Goal: Task Accomplishment & Management: Use online tool/utility

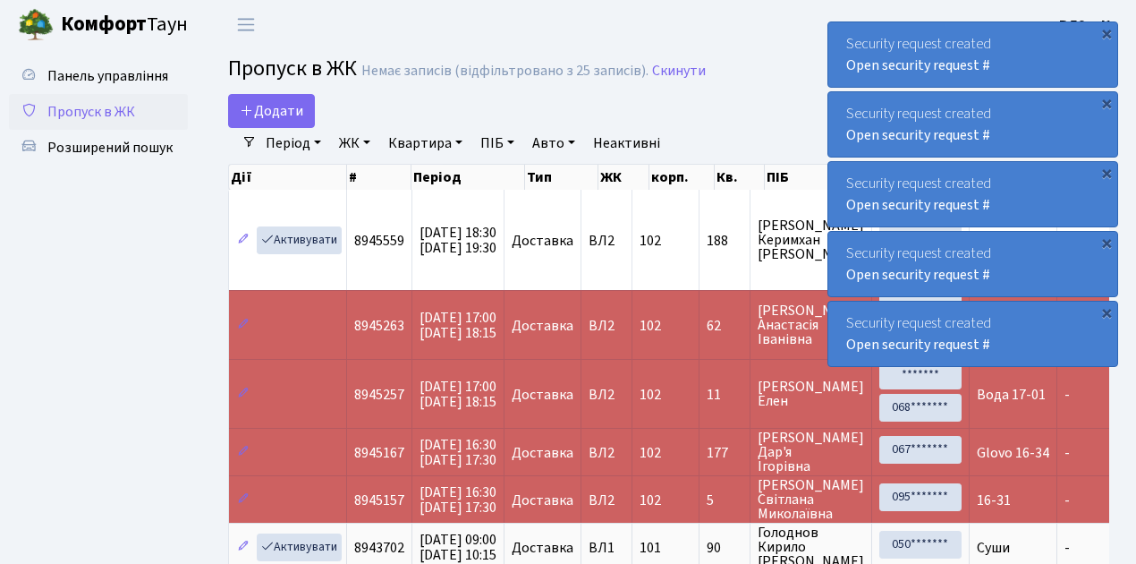
select select "25"
click at [97, 111] on span "Пропуск в ЖК" at bounding box center [91, 112] width 88 height 20
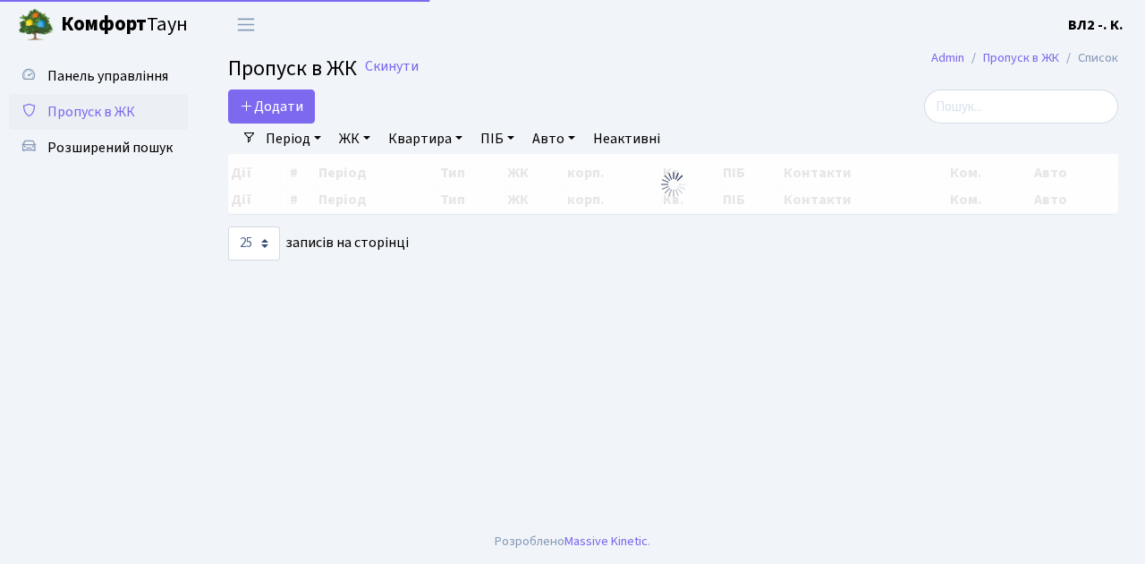
select select "25"
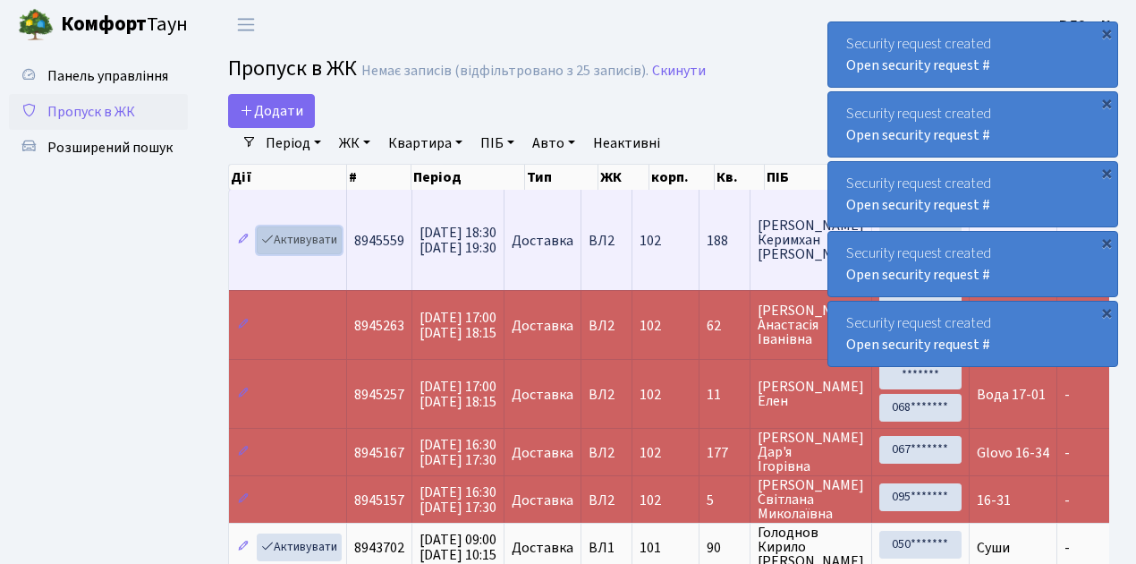
click at [310, 236] on link "Активувати" at bounding box center [299, 240] width 85 height 28
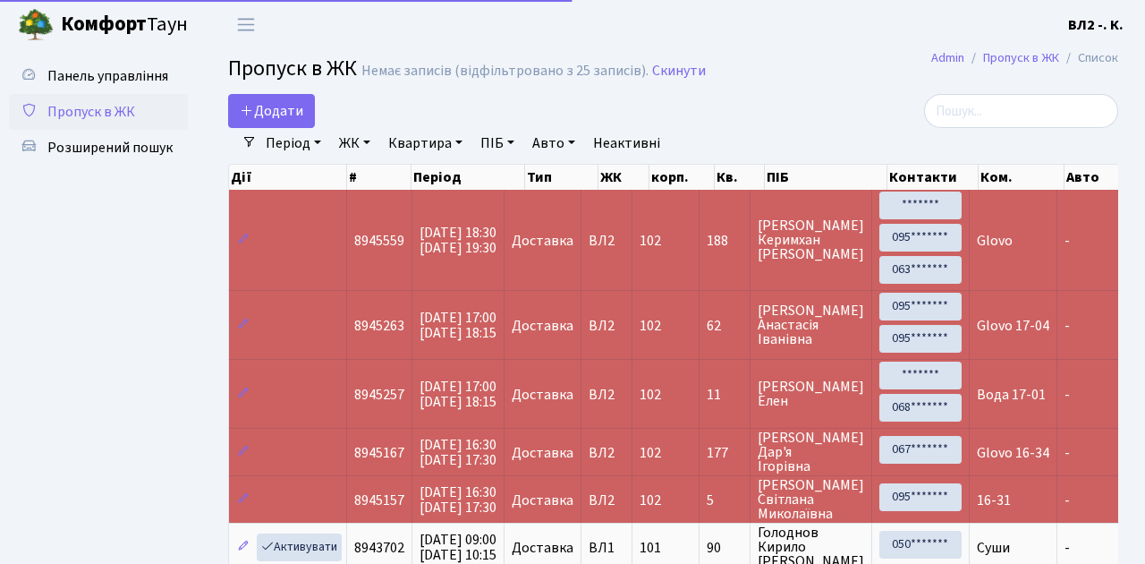
select select "25"
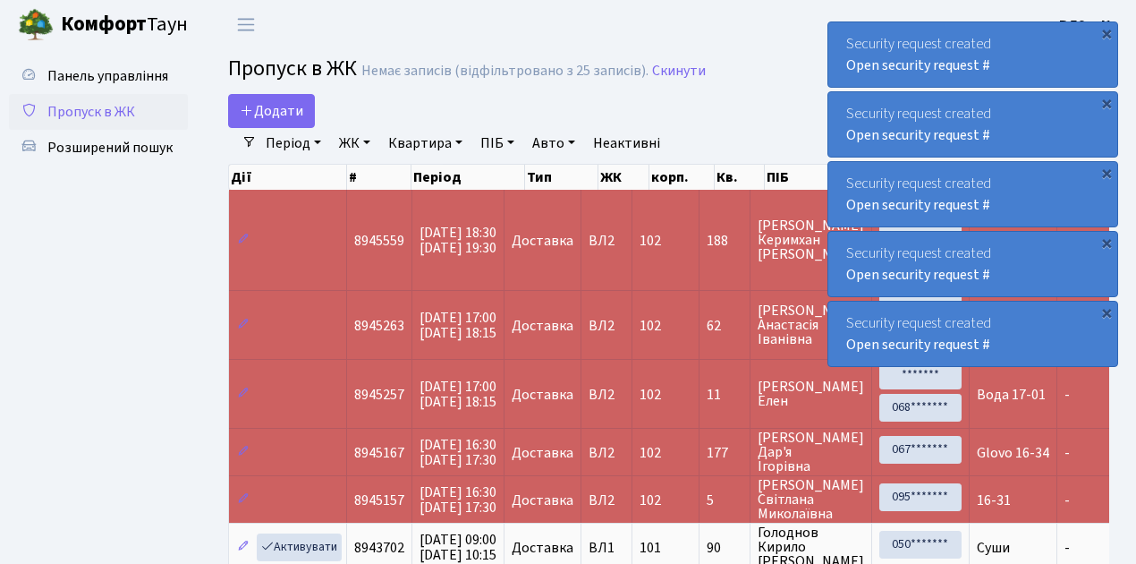
click at [79, 115] on span "Пропуск в ЖК" at bounding box center [91, 112] width 88 height 20
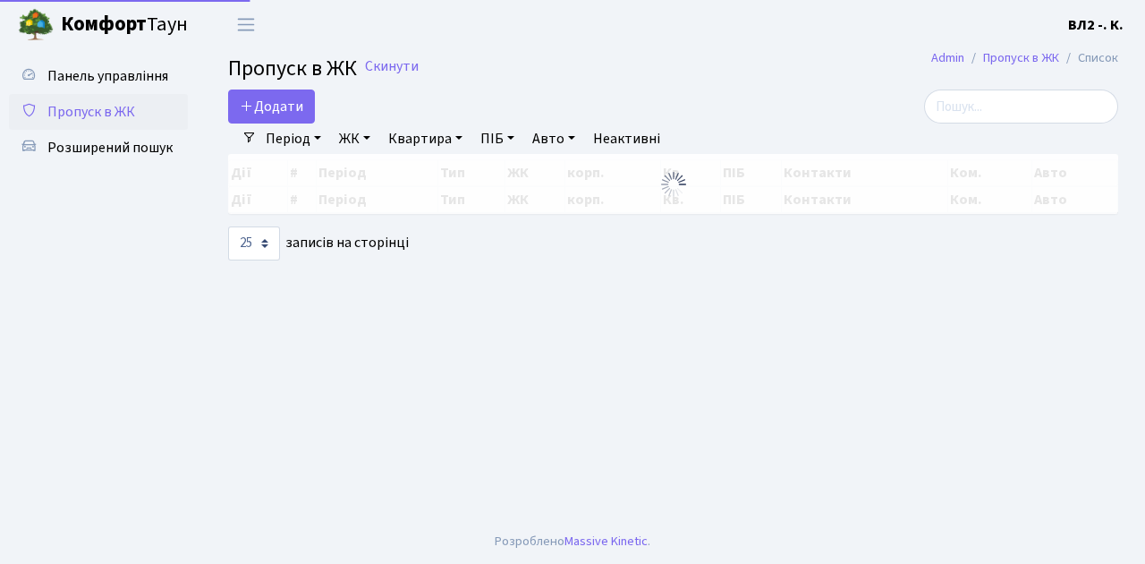
select select "25"
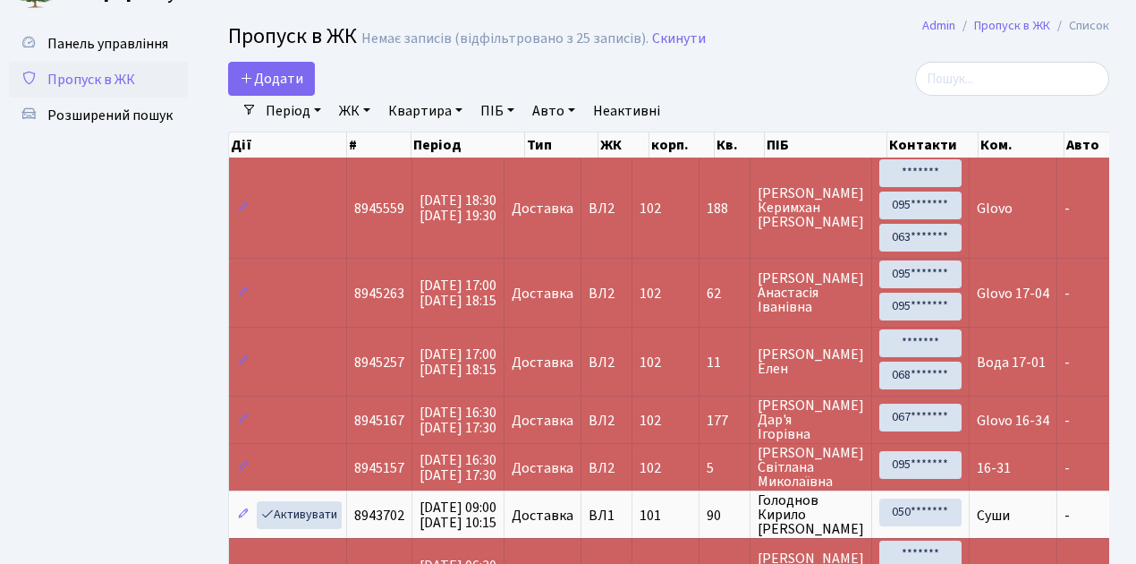
scroll to position [119, 0]
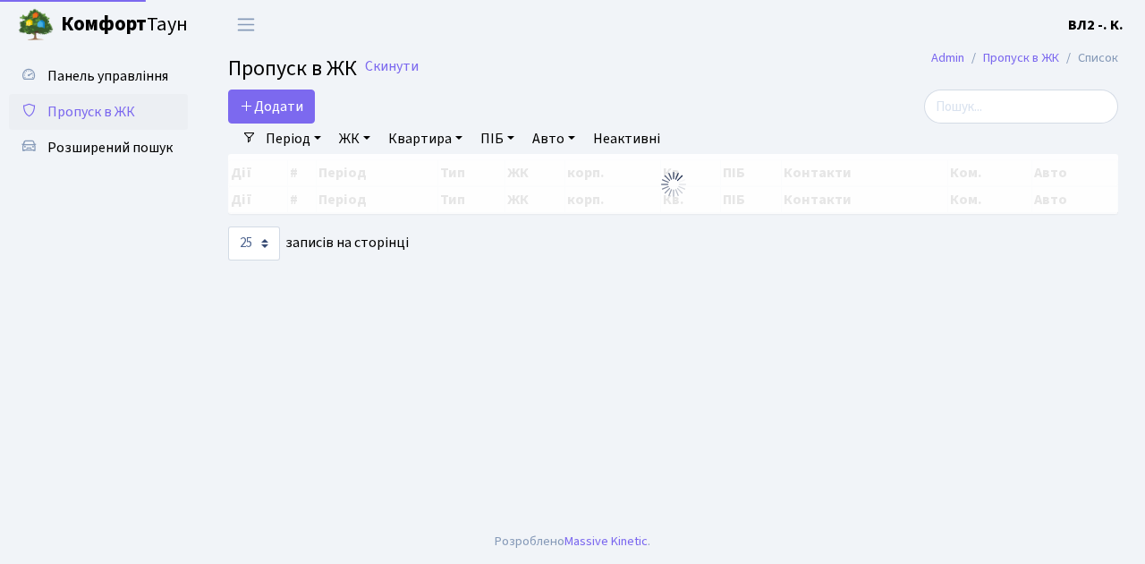
select select "25"
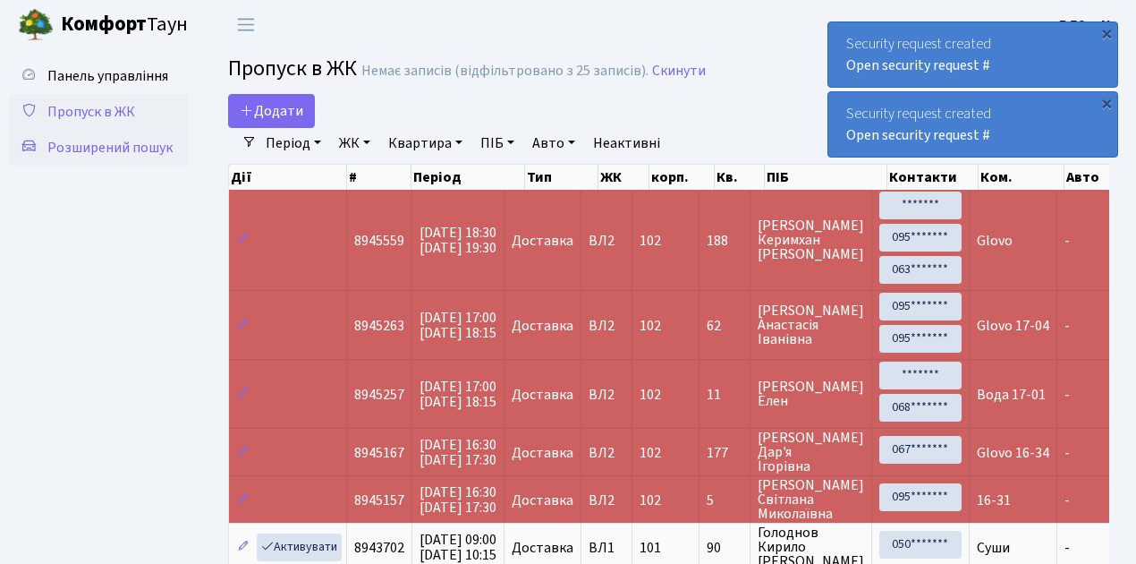
click at [106, 144] on span "Розширений пошук" at bounding box center [109, 148] width 125 height 20
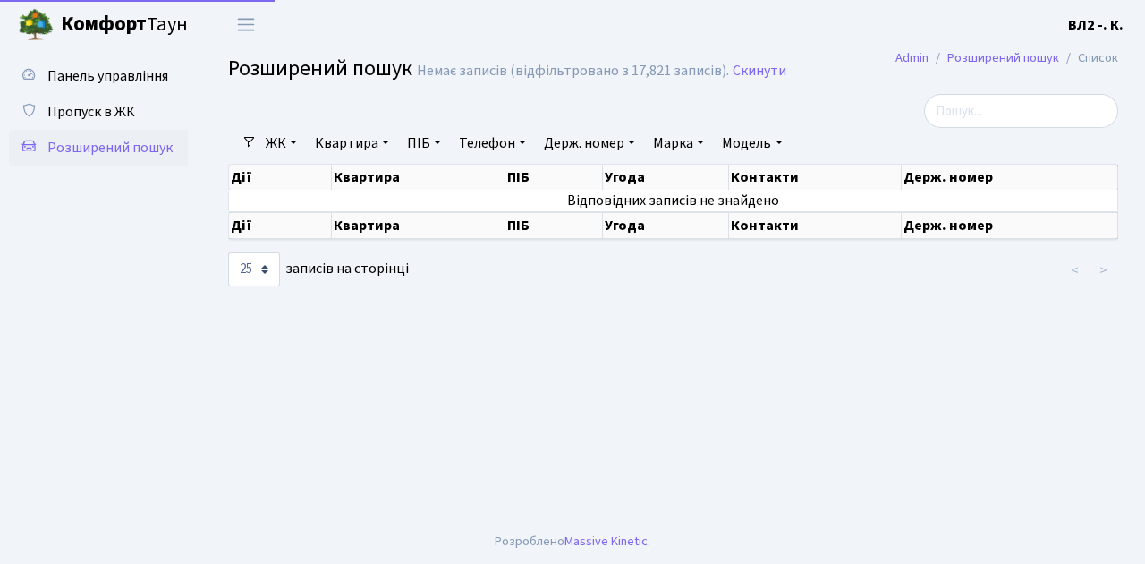
select select "25"
click at [349, 147] on link "Квартира" at bounding box center [352, 143] width 89 height 30
type input "172"
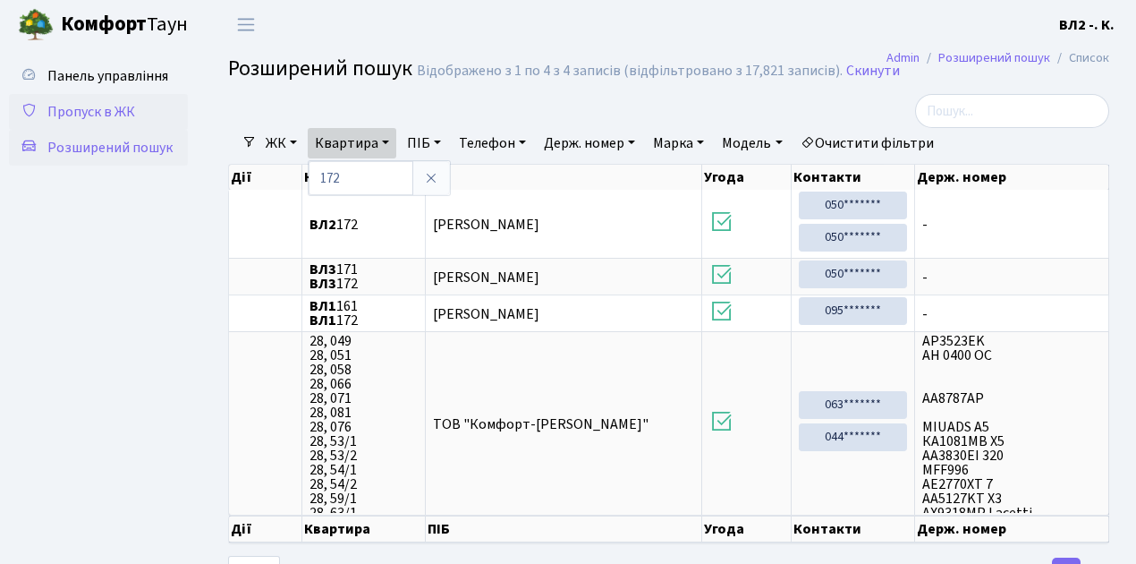
click at [75, 115] on span "Пропуск в ЖК" at bounding box center [91, 112] width 88 height 20
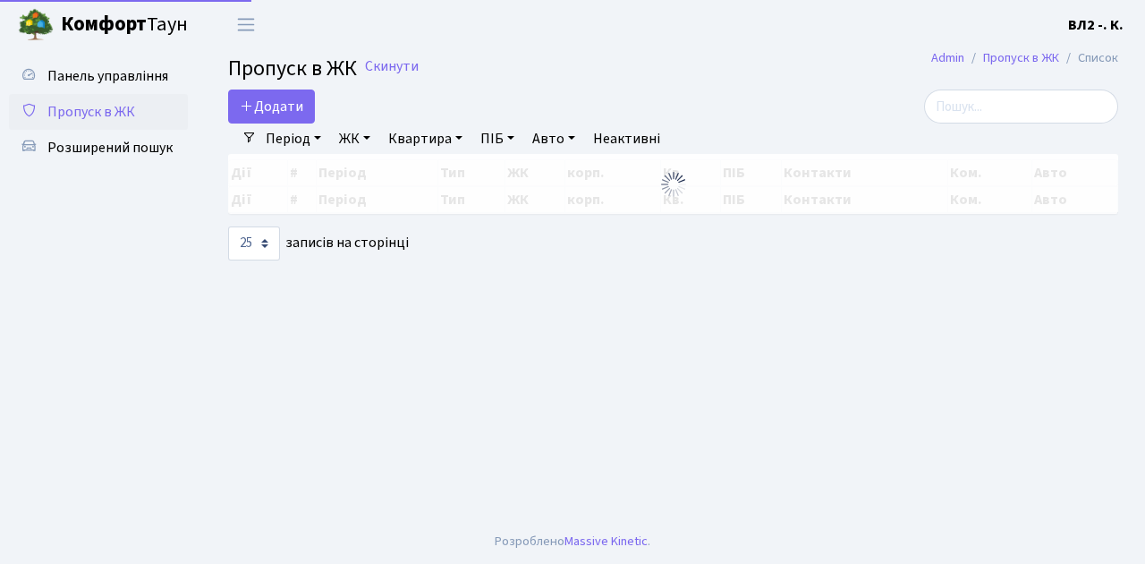
select select "25"
